Goal: Transaction & Acquisition: Purchase product/service

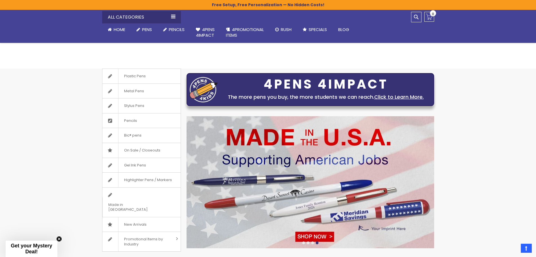
scroll to position [10, 0]
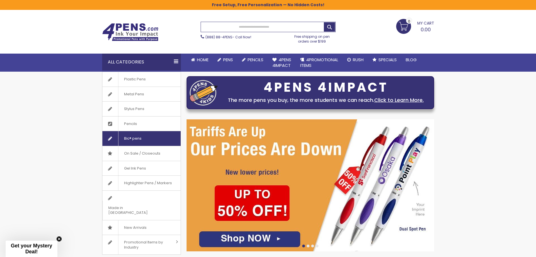
click at [146, 137] on span "Bic® pens" at bounding box center [132, 138] width 29 height 15
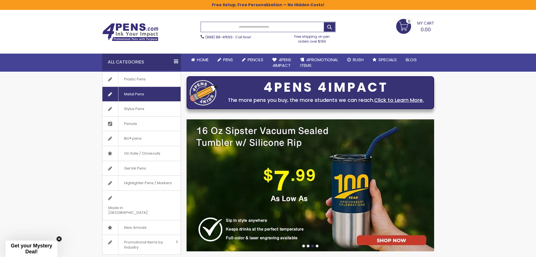
click at [148, 92] on span "Metal Pens" at bounding box center [134, 94] width 32 height 15
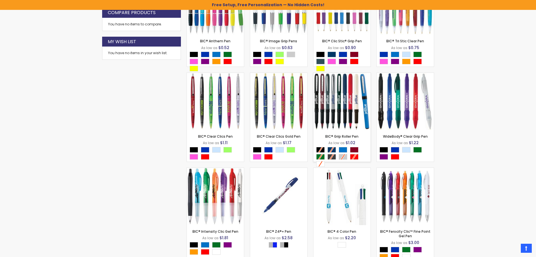
scroll to position [311, 0]
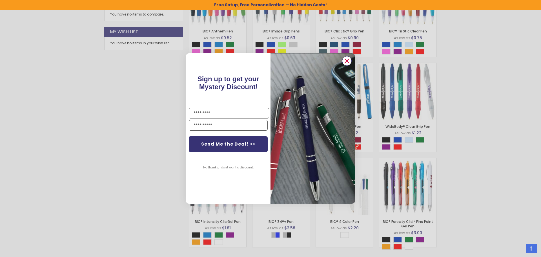
click at [347, 62] on circle "Close dialog" at bounding box center [346, 61] width 8 height 8
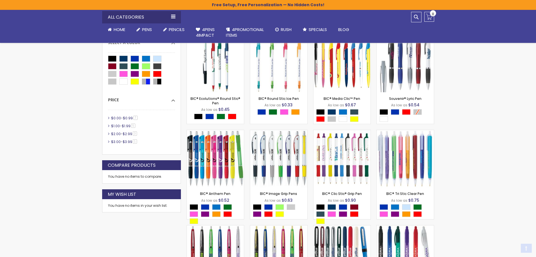
scroll to position [300, 0]
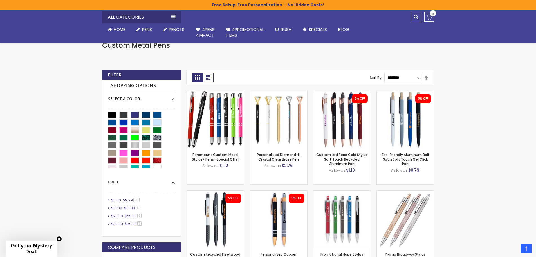
scroll to position [85, 0]
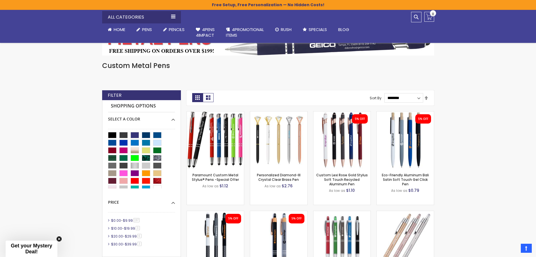
click at [131, 246] on span "$39.99" at bounding box center [131, 243] width 12 height 5
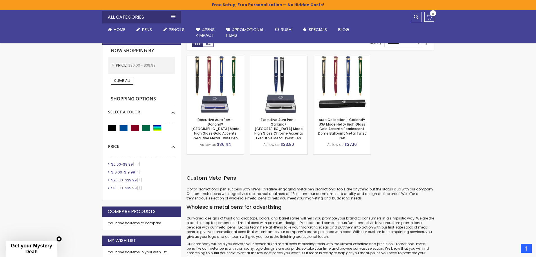
scroll to position [160, 0]
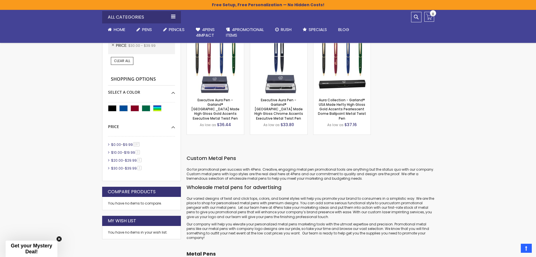
click at [121, 161] on span "$20.00" at bounding box center [117, 160] width 12 height 5
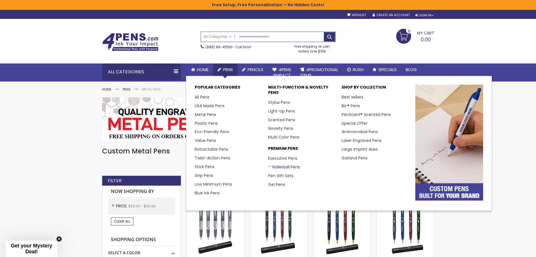
click at [286, 168] on link "Rollerball Pens" at bounding box center [284, 167] width 32 height 6
